Goal: Navigation & Orientation: Find specific page/section

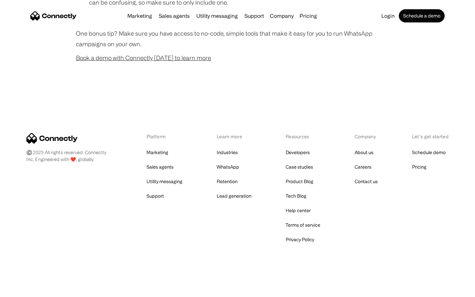
scroll to position [653, 0]
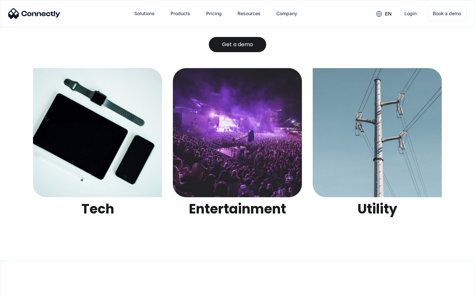
scroll to position [2083, 0]
